Goal: Information Seeking & Learning: Learn about a topic

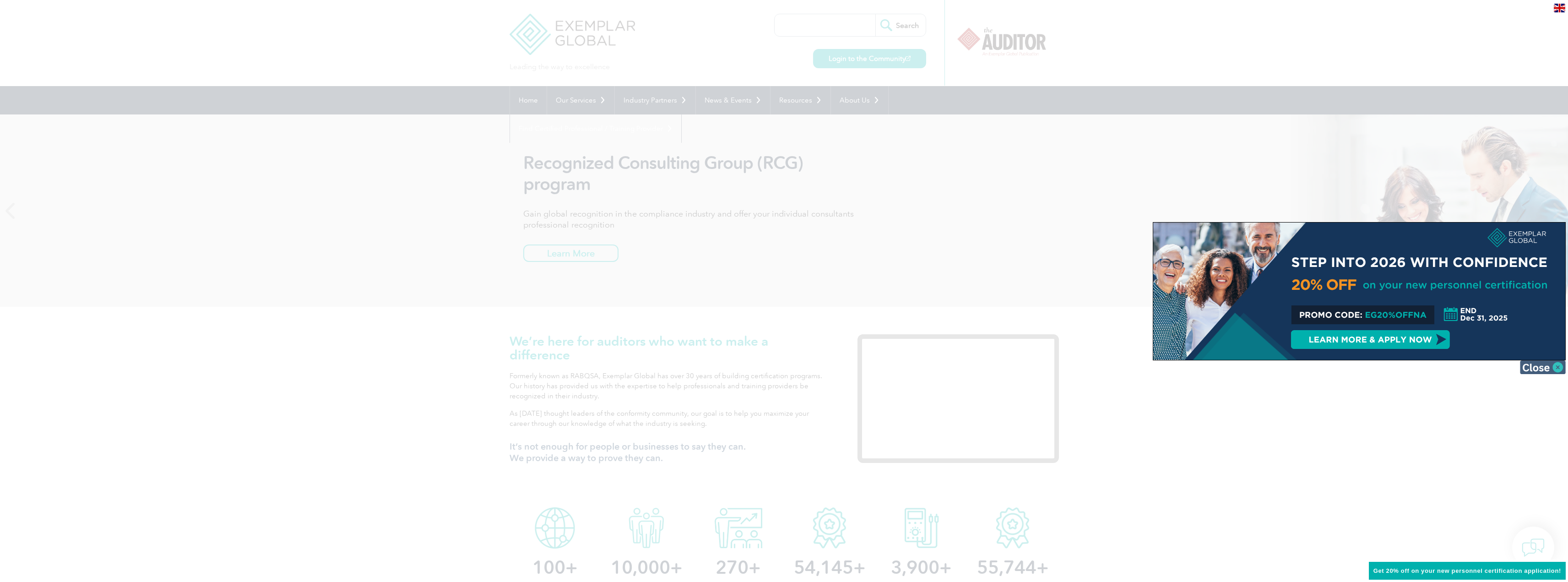
click at [1535, 370] on img at bounding box center [1543, 367] width 46 height 13
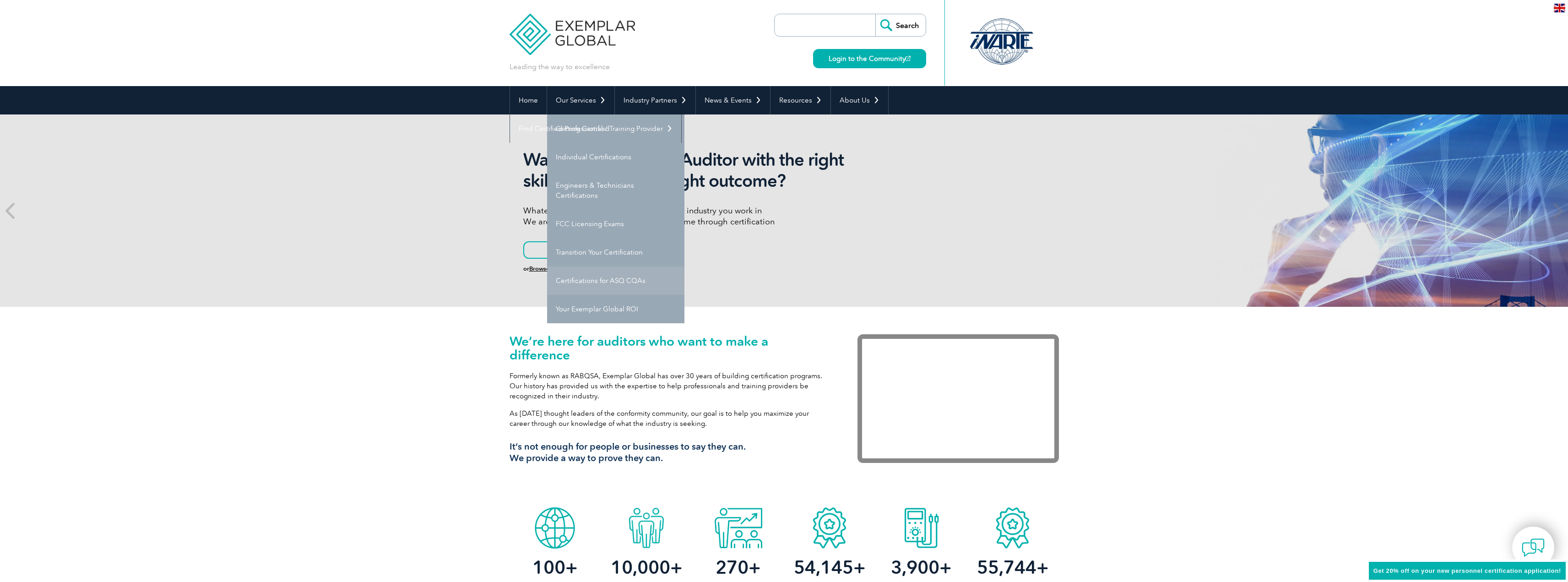
click at [593, 281] on link "Certifications for ASQ CQAs" at bounding box center [615, 281] width 138 height 28
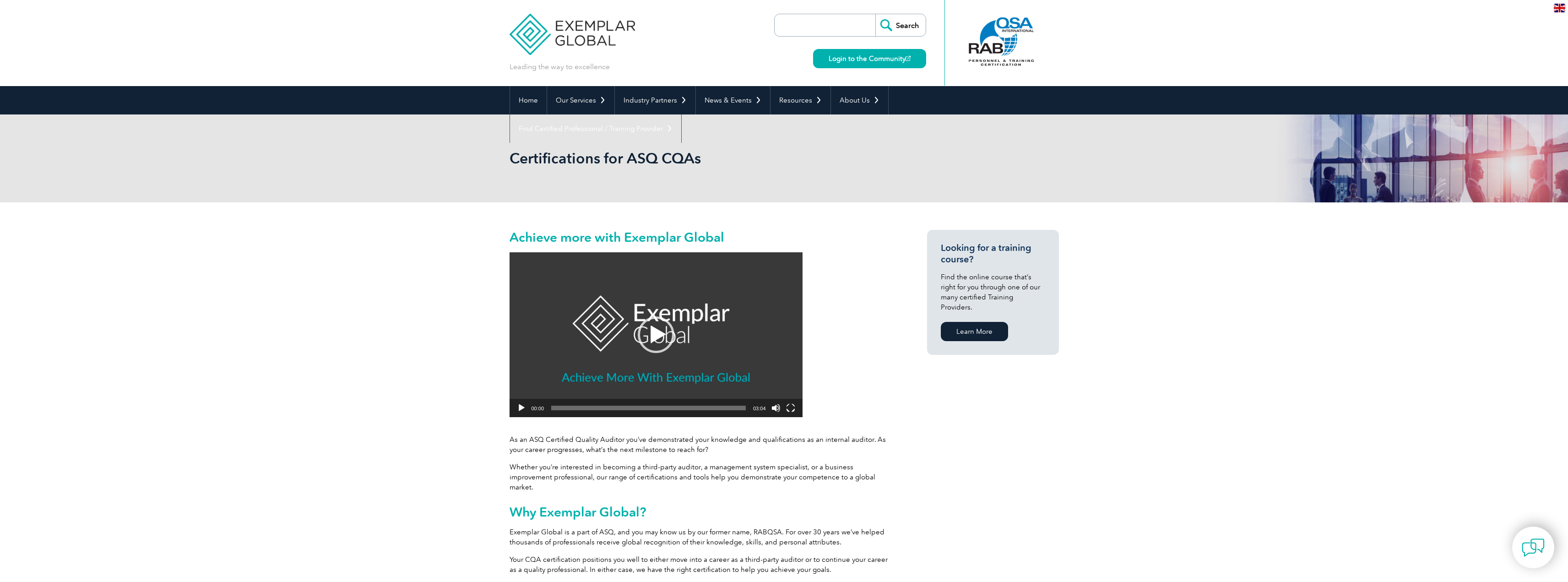
click at [520, 402] on div "Video Player" at bounding box center [521, 408] width 15 height 18
drag, startPoint x: 776, startPoint y: 360, endPoint x: 780, endPoint y: 356, distance: 5.7
click at [780, 356] on link "Use Up/Down Arrow keys to increase or decrease volume." at bounding box center [776, 372] width 11 height 53
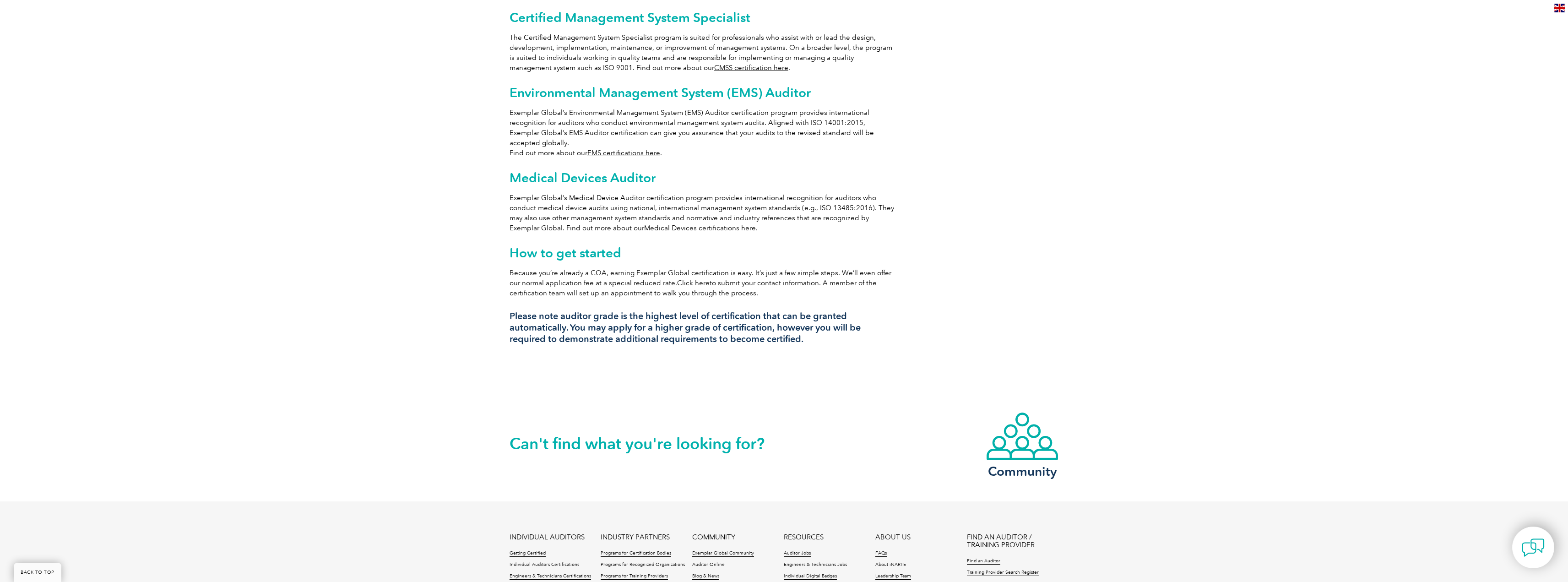
scroll to position [686, 0]
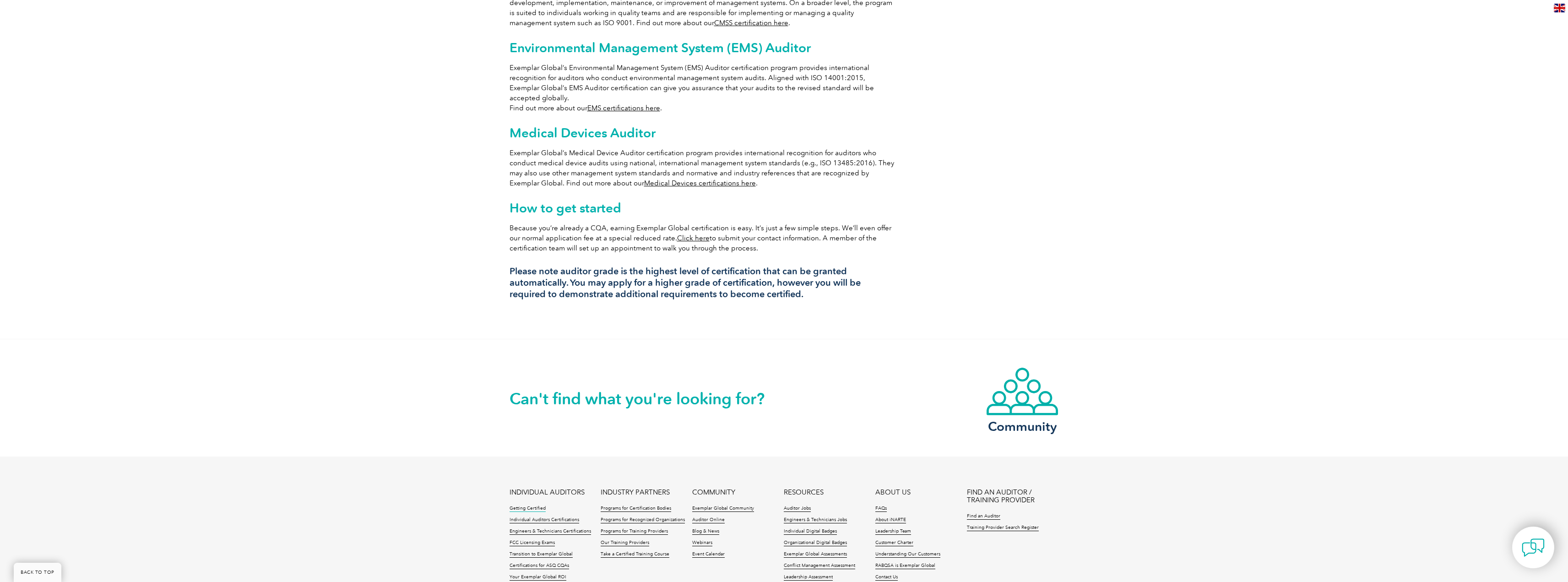
click at [530, 505] on link "Getting Certified" at bounding box center [527, 508] width 36 height 6
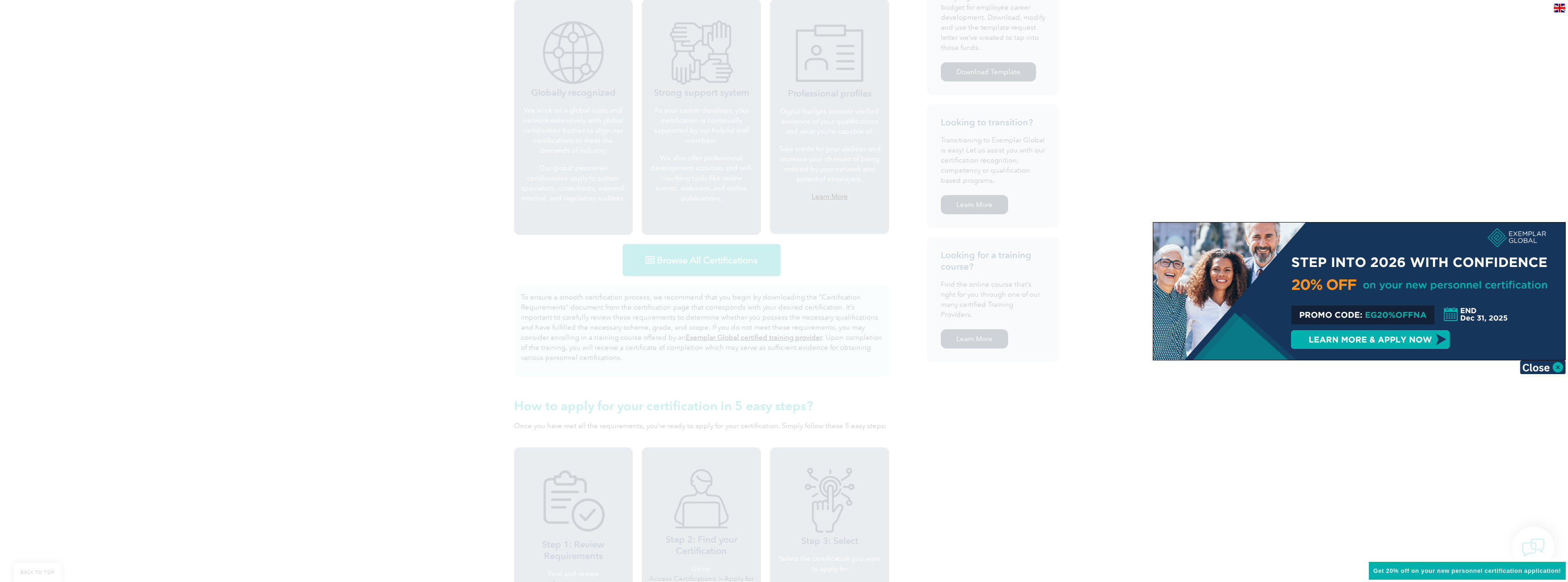
scroll to position [412, 0]
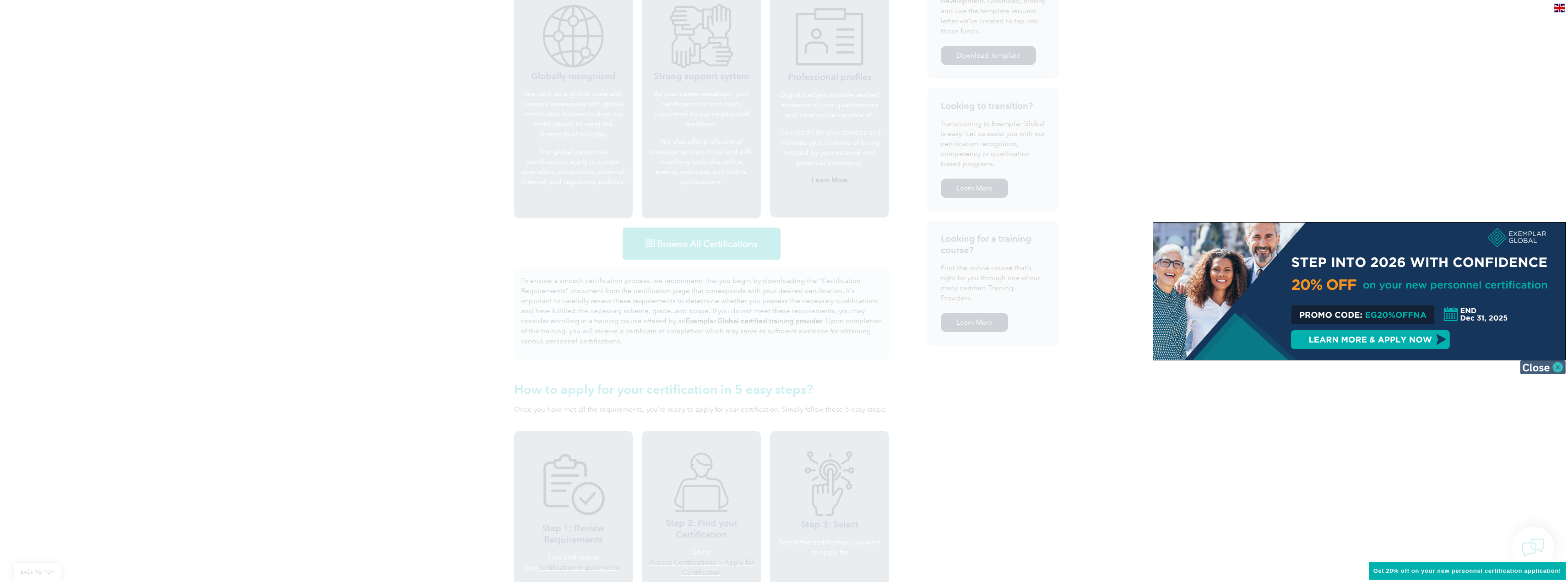
click at [1532, 372] on img at bounding box center [1543, 367] width 46 height 13
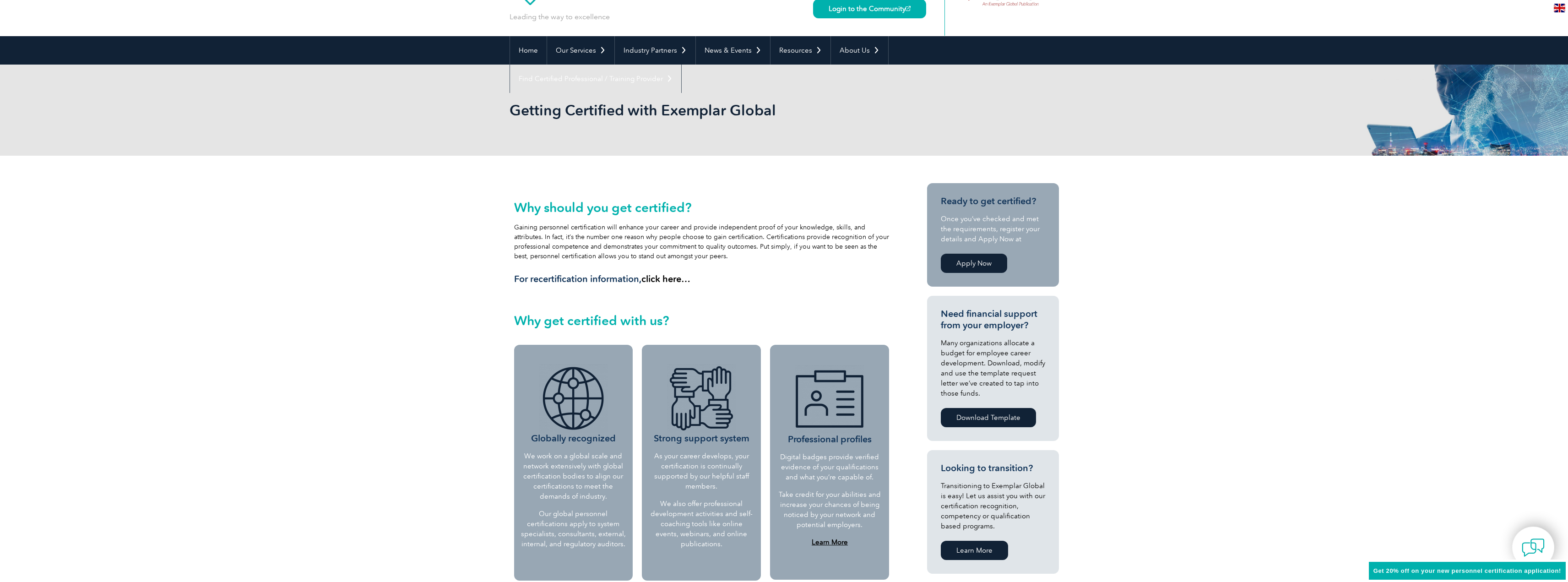
scroll to position [46, 0]
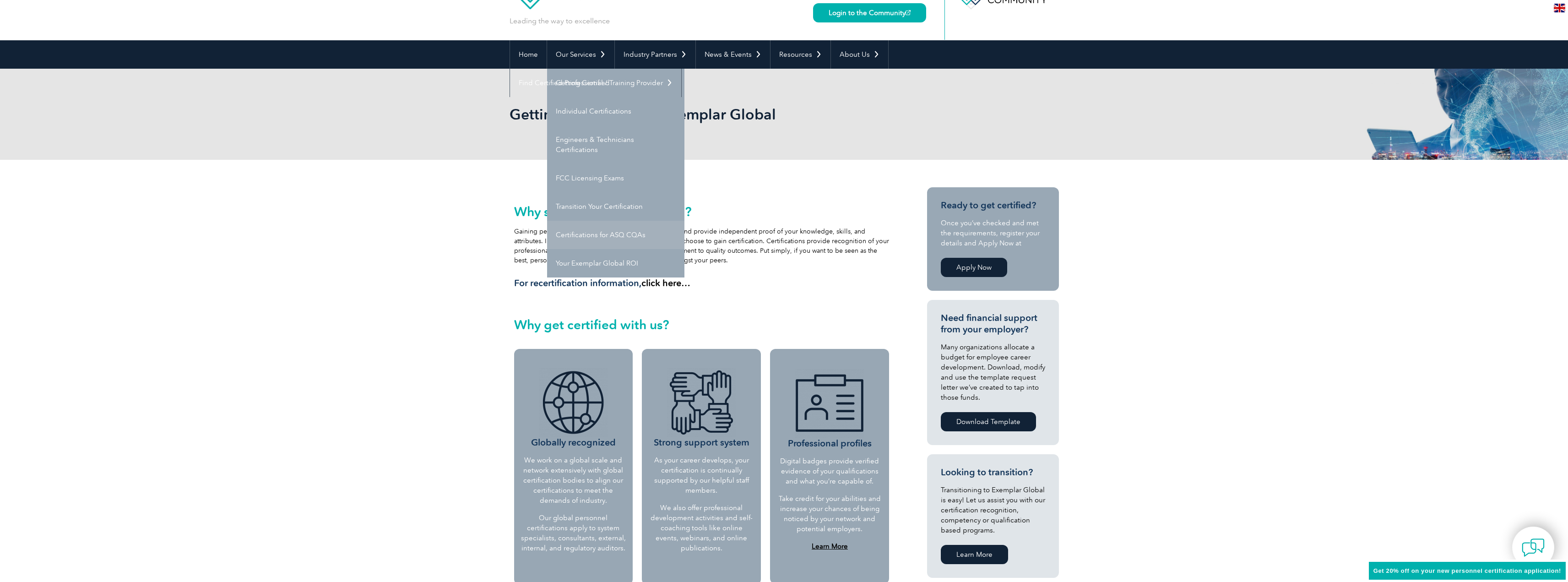
click at [626, 231] on link "Certifications for ASQ CQAs" at bounding box center [615, 235] width 138 height 28
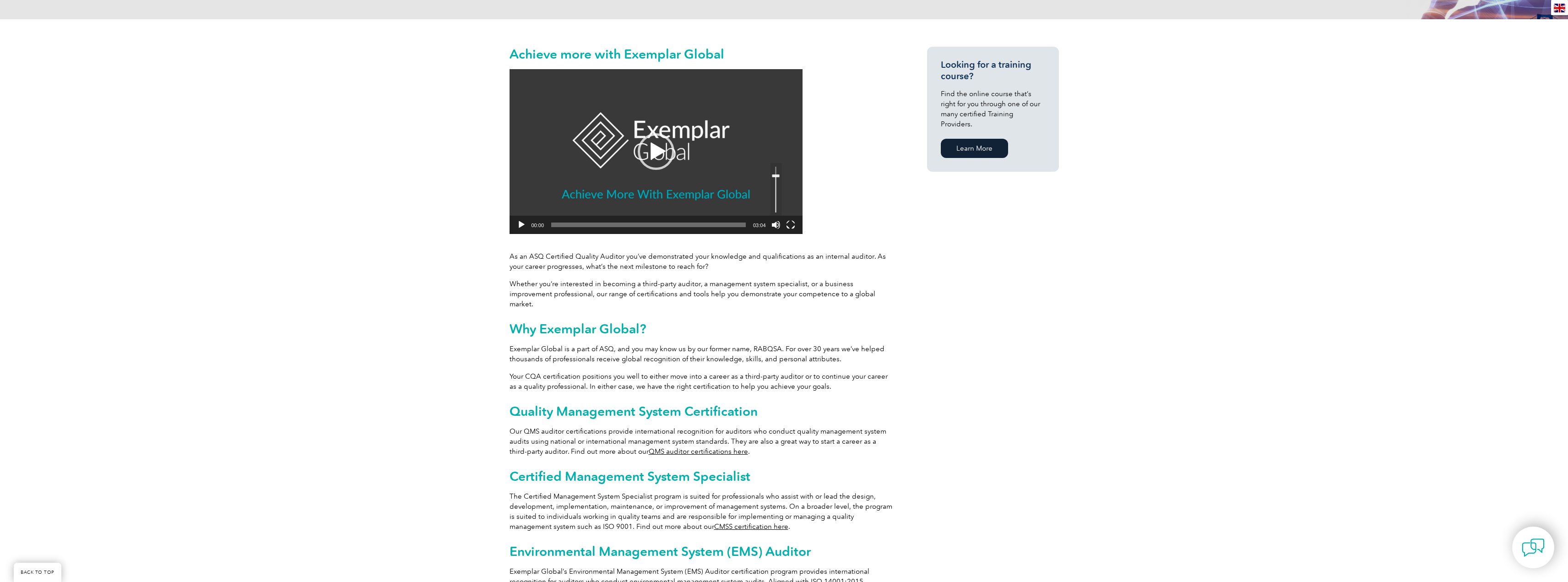
scroll to position [229, 0]
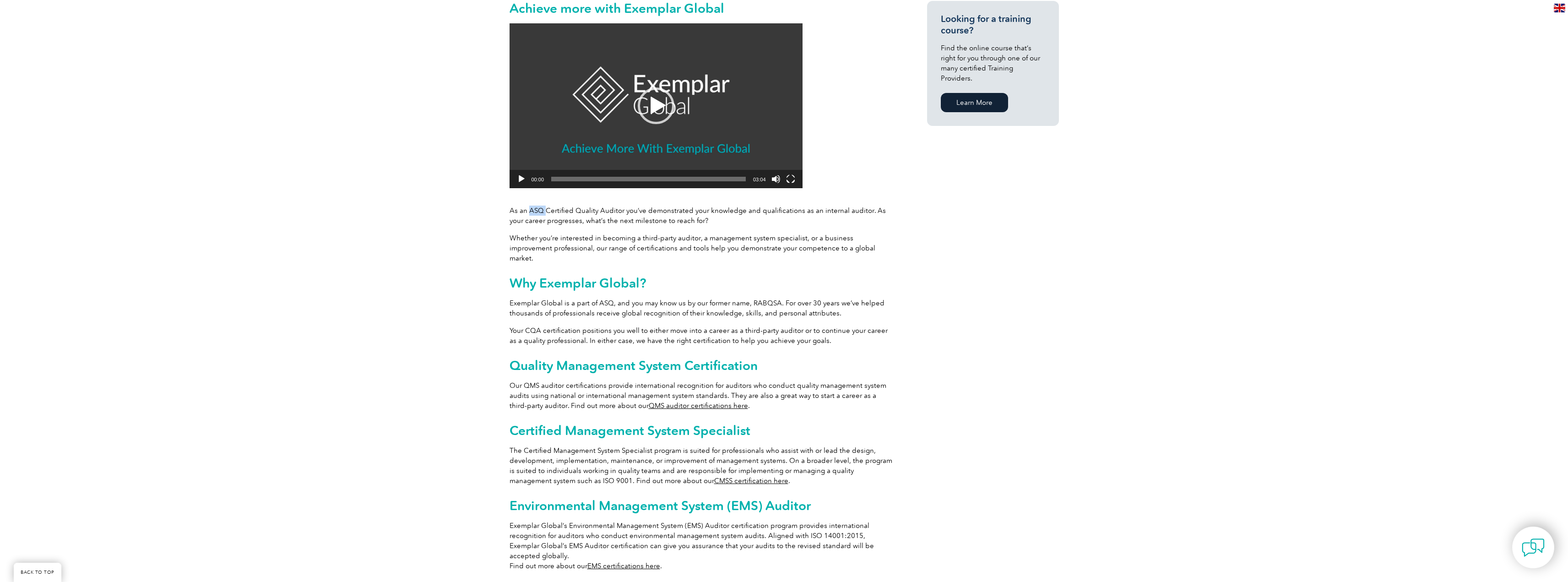
drag, startPoint x: 545, startPoint y: 209, endPoint x: 529, endPoint y: 213, distance: 16.5
click at [529, 213] on p "As an ASQ Certified Quality Auditor you’ve demonstrated your knowledge and qual…" at bounding box center [701, 215] width 385 height 20
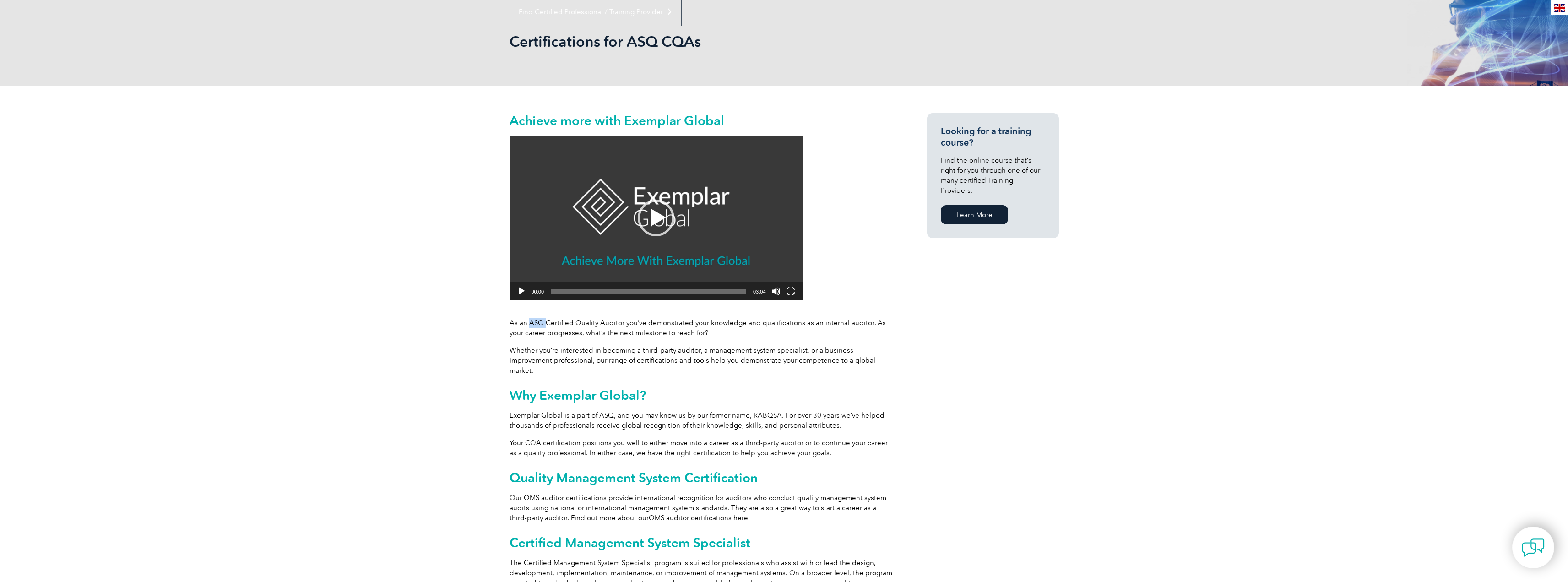
scroll to position [46, 0]
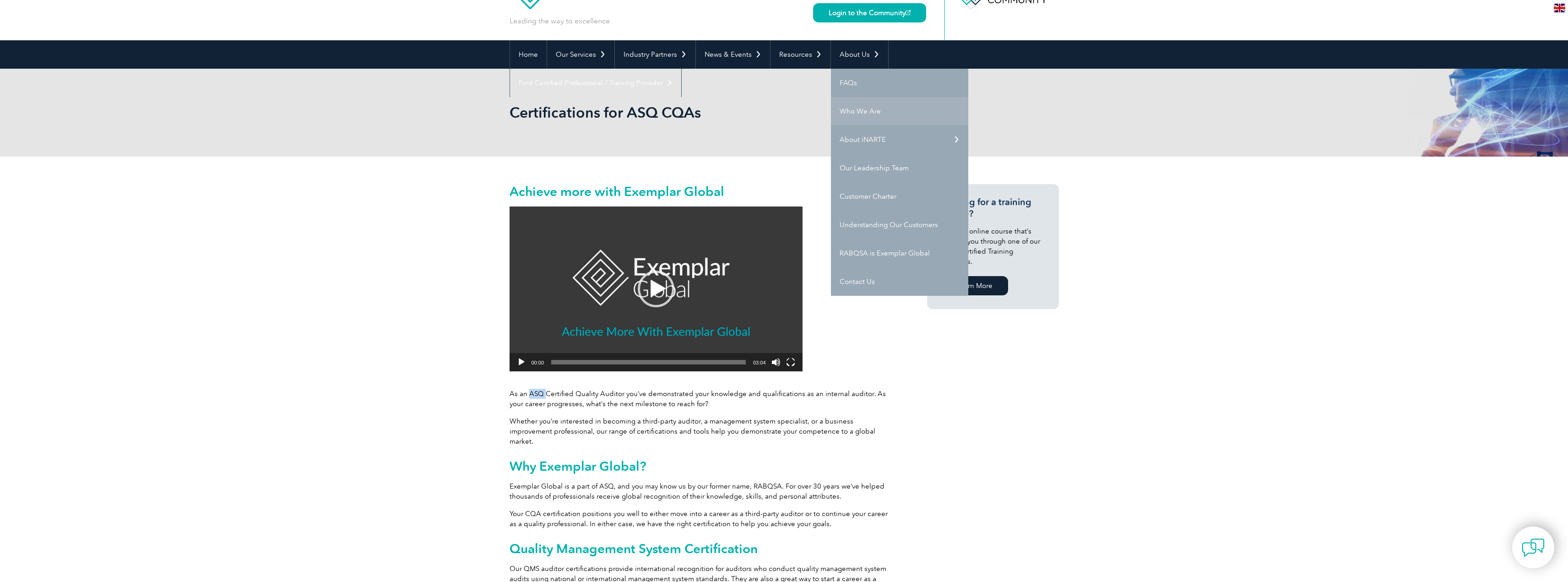
click at [862, 113] on link "Who We Are" at bounding box center [900, 111] width 138 height 28
